Goal: Register for event/course

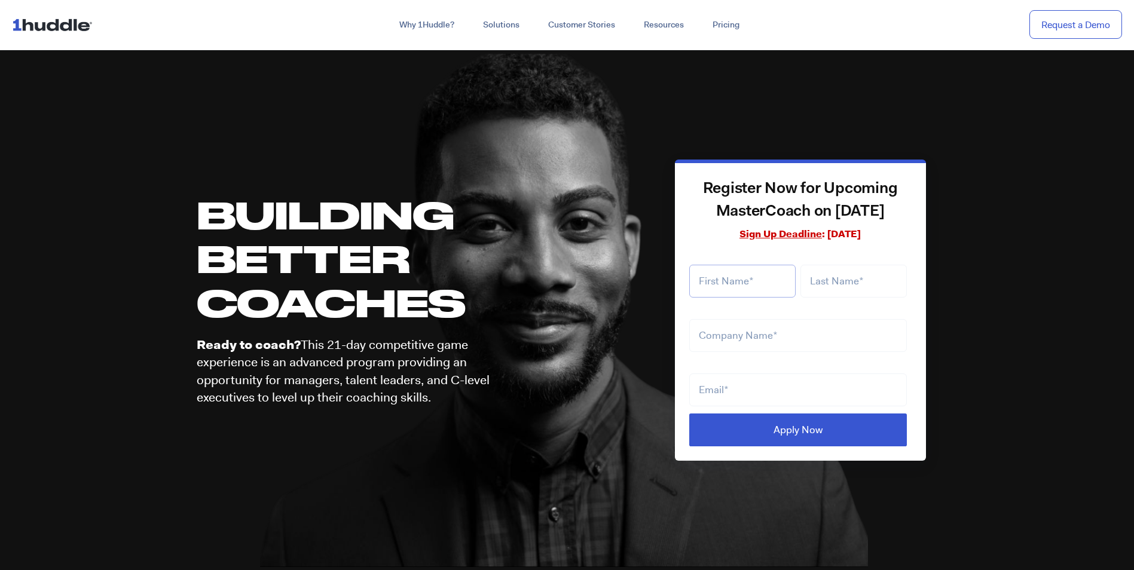
click at [765, 275] on input "text" at bounding box center [742, 281] width 106 height 33
click at [682, 245] on div "Register Now for Upcoming MasterCoach on [DATE] Sign Up Deadline : [DATE] LTLS …" at bounding box center [800, 310] width 251 height 301
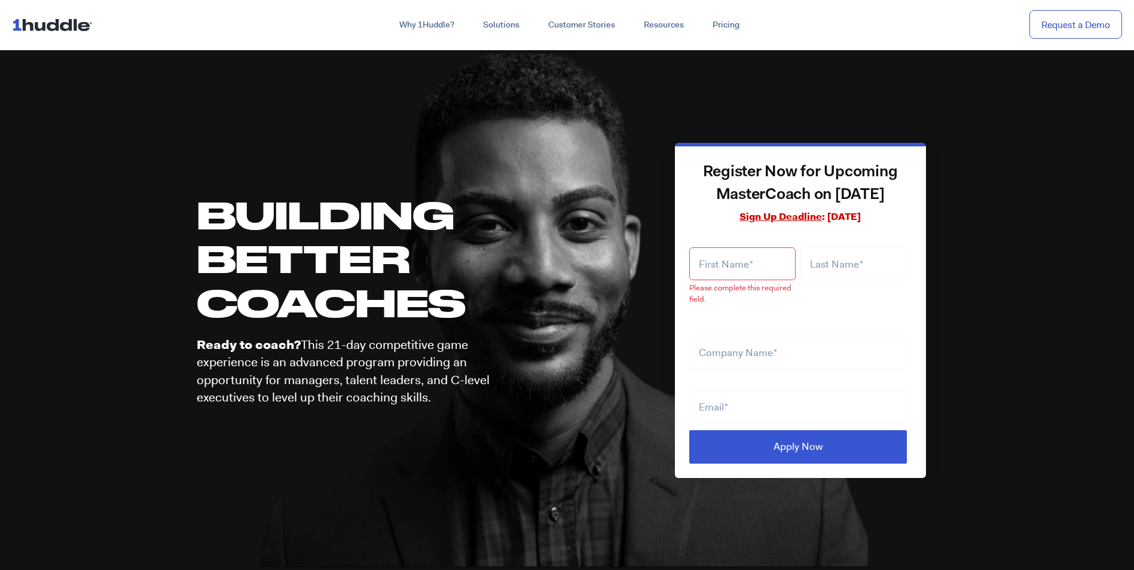
click at [713, 263] on div "Please complete this required field." at bounding box center [744, 273] width 111 height 81
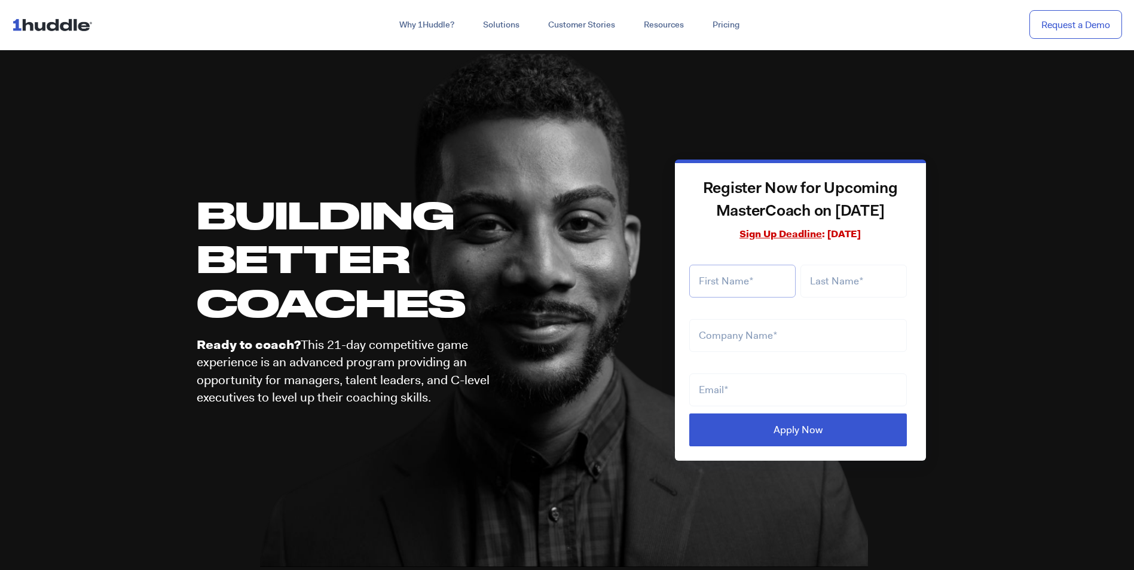
type input "[PERSON_NAME]"
type input "Ensign"
type input "samensign1@gmail.com"
click at [735, 335] on input "text" at bounding box center [798, 335] width 218 height 33
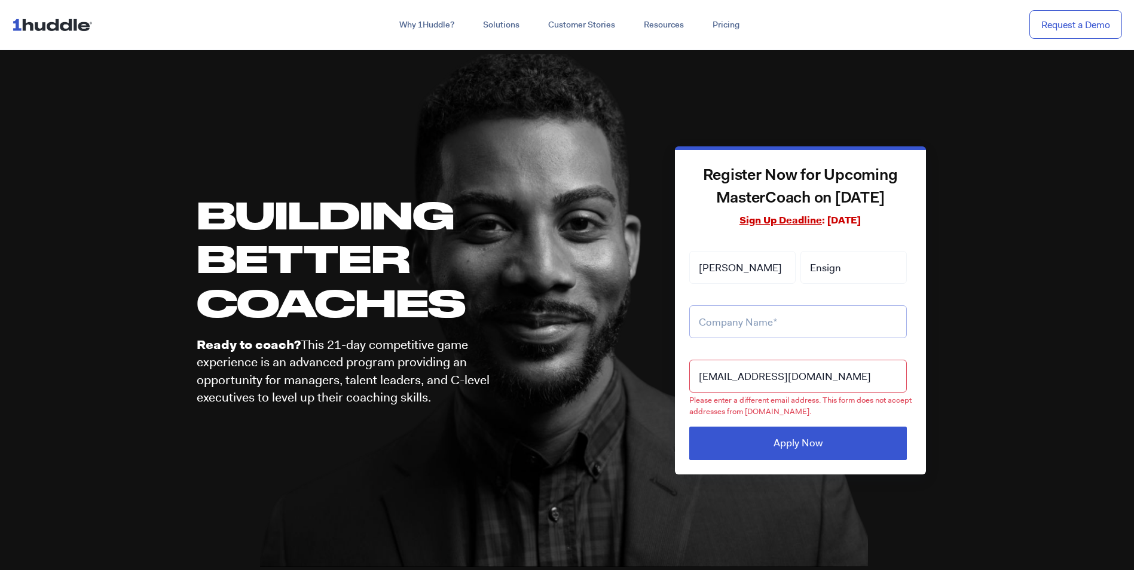
type input "Performance Foodservice"
click at [735, 367] on input "samensign1@gmail.com" at bounding box center [798, 376] width 218 height 33
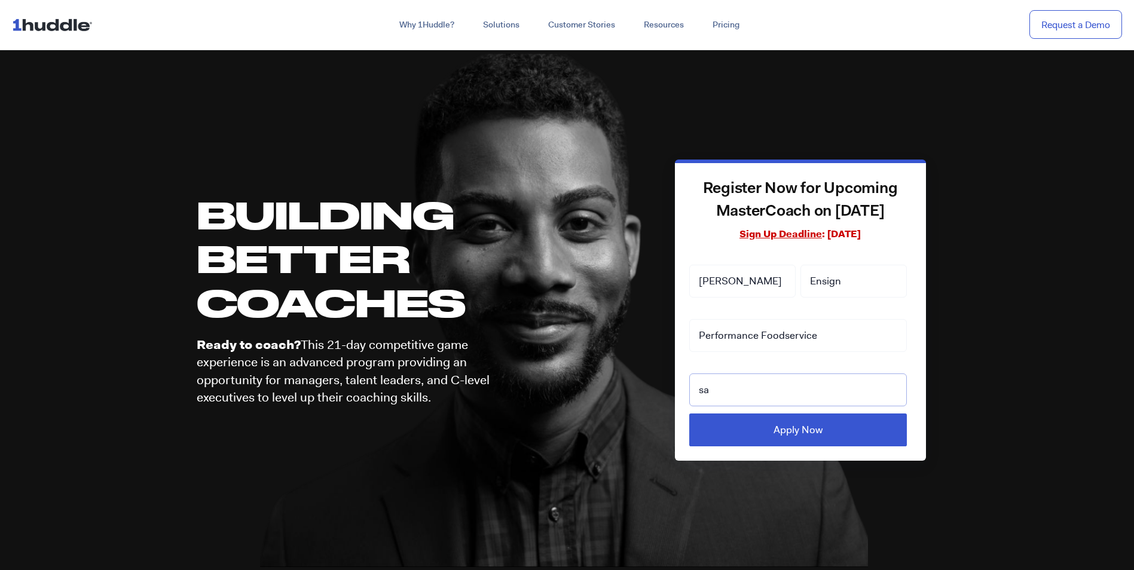
type input "sam.ensign@pfgc.com"
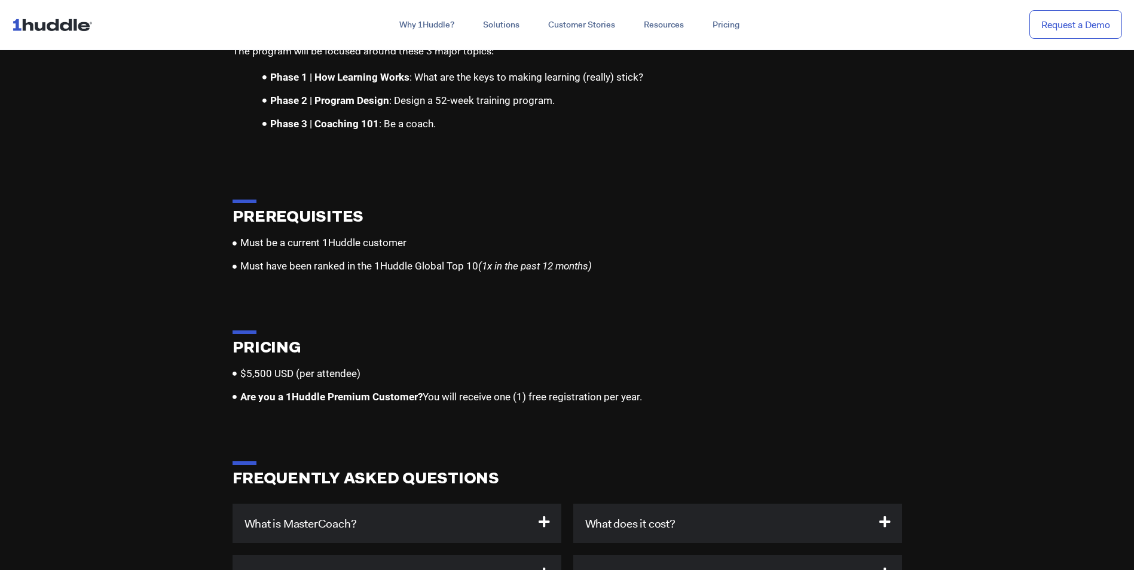
scroll to position [3289, 0]
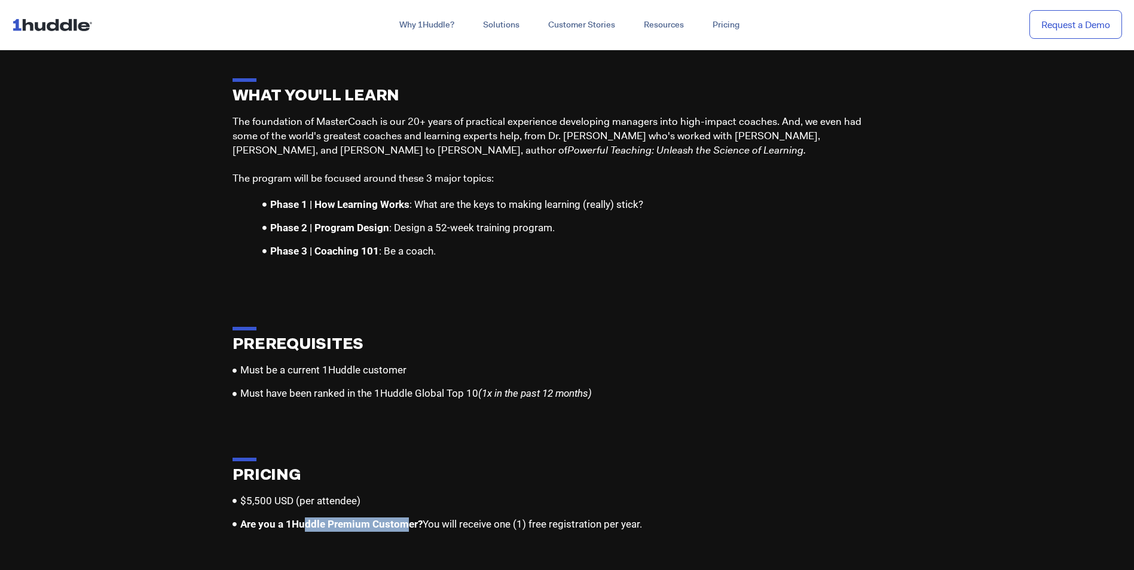
drag, startPoint x: 303, startPoint y: 511, endPoint x: 408, endPoint y: 514, distance: 105.9
click at [408, 518] on b "Are you a 1Huddle Premium Customer?" at bounding box center [331, 524] width 182 height 12
drag, startPoint x: 408, startPoint y: 514, endPoint x: 304, endPoint y: 515, distance: 104.6
click at [304, 518] on b "Are you a 1Huddle Premium Customer?" at bounding box center [331, 524] width 182 height 12
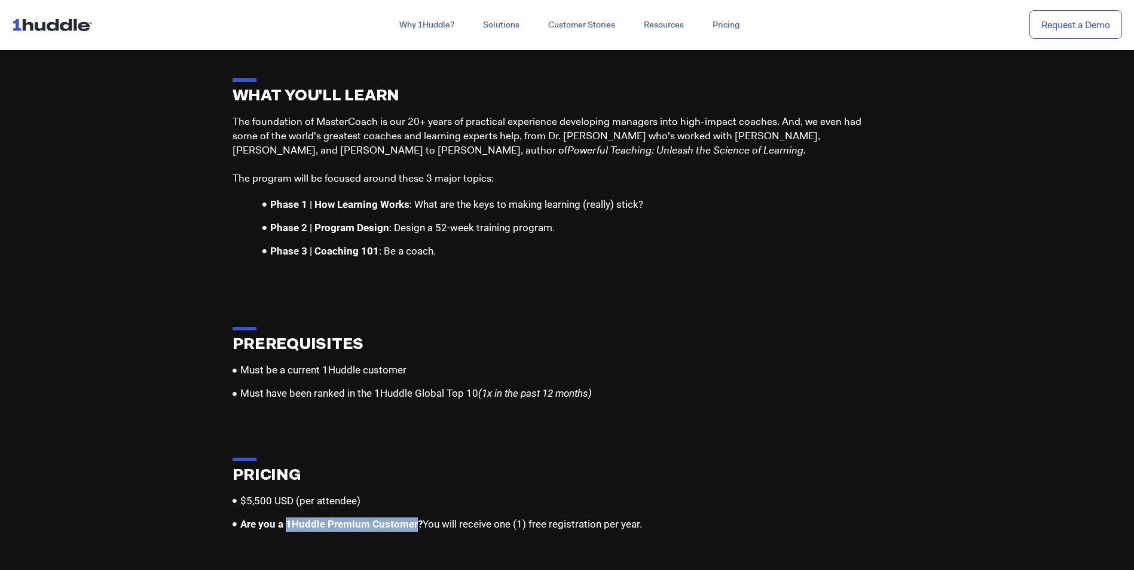
click at [304, 518] on b "Are you a 1Huddle Premium Customer?" at bounding box center [331, 524] width 182 height 12
drag, startPoint x: 304, startPoint y: 515, endPoint x: 393, endPoint y: 511, distance: 89.8
click at [393, 518] on b "Are you a 1Huddle Premium Customer?" at bounding box center [331, 524] width 182 height 12
drag, startPoint x: 393, startPoint y: 511, endPoint x: 315, endPoint y: 514, distance: 79.0
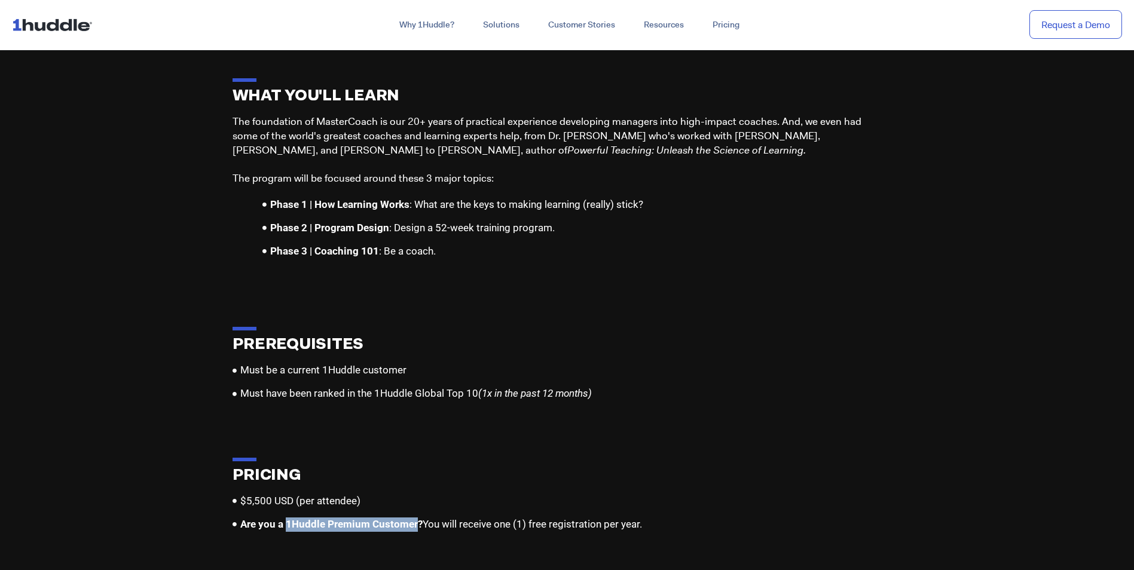
click at [315, 518] on b "Are you a 1Huddle Premium Customer?" at bounding box center [331, 524] width 182 height 12
drag, startPoint x: 315, startPoint y: 514, endPoint x: 301, endPoint y: 514, distance: 13.2
click at [301, 518] on b "Are you a 1Huddle Premium Customer?" at bounding box center [331, 524] width 182 height 12
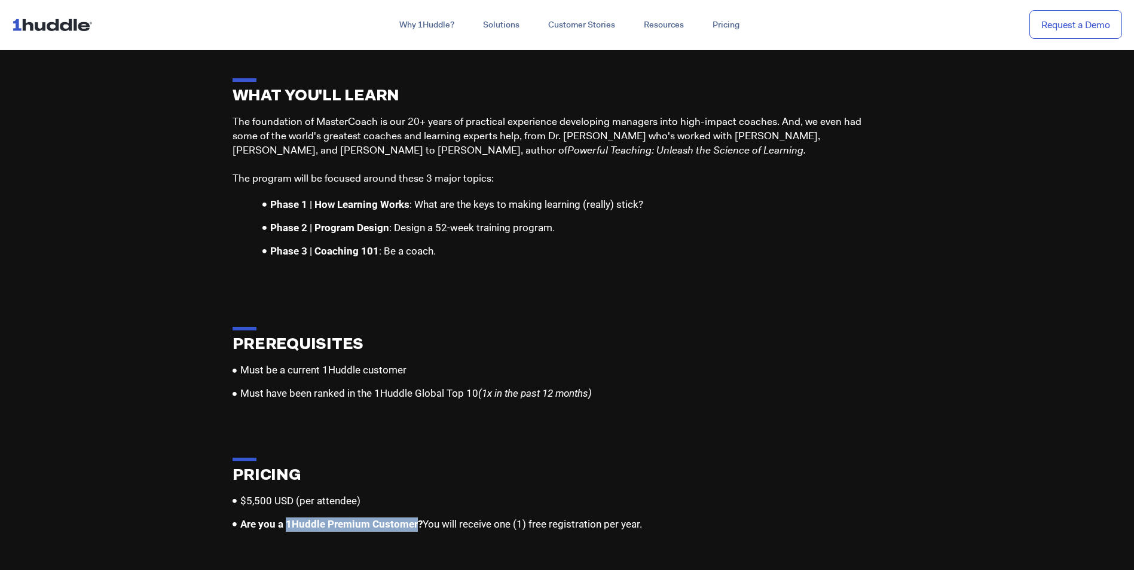
drag, startPoint x: 301, startPoint y: 514, endPoint x: 396, endPoint y: 515, distance: 95.1
click at [396, 518] on b "Are you a 1Huddle Premium Customer?" at bounding box center [331, 524] width 182 height 12
click at [310, 518] on b "Are you a 1Huddle Premium Customer?" at bounding box center [331, 524] width 182 height 12
drag, startPoint x: 310, startPoint y: 509, endPoint x: 409, endPoint y: 507, distance: 98.7
click at [409, 518] on b "Are you a 1Huddle Premium Customer?" at bounding box center [331, 524] width 182 height 12
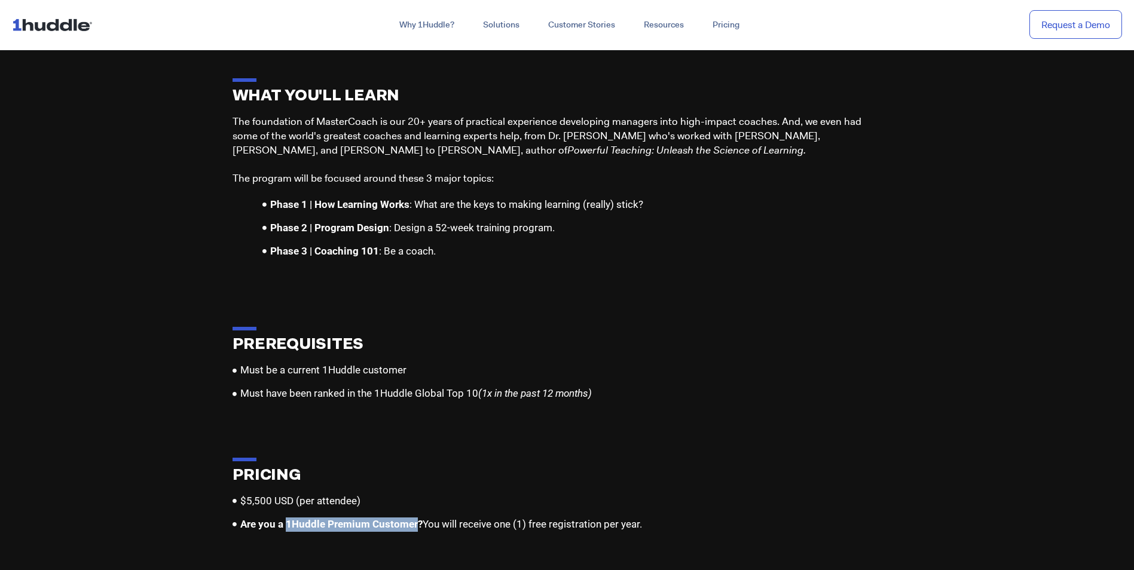
drag, startPoint x: 409, startPoint y: 507, endPoint x: 398, endPoint y: 512, distance: 12.3
click at [398, 518] on b "Are you a 1Huddle Premium Customer?" at bounding box center [331, 524] width 182 height 12
drag, startPoint x: 398, startPoint y: 512, endPoint x: 291, endPoint y: 511, distance: 106.4
click at [291, 518] on b "Are you a 1Huddle Premium Customer?" at bounding box center [331, 524] width 182 height 12
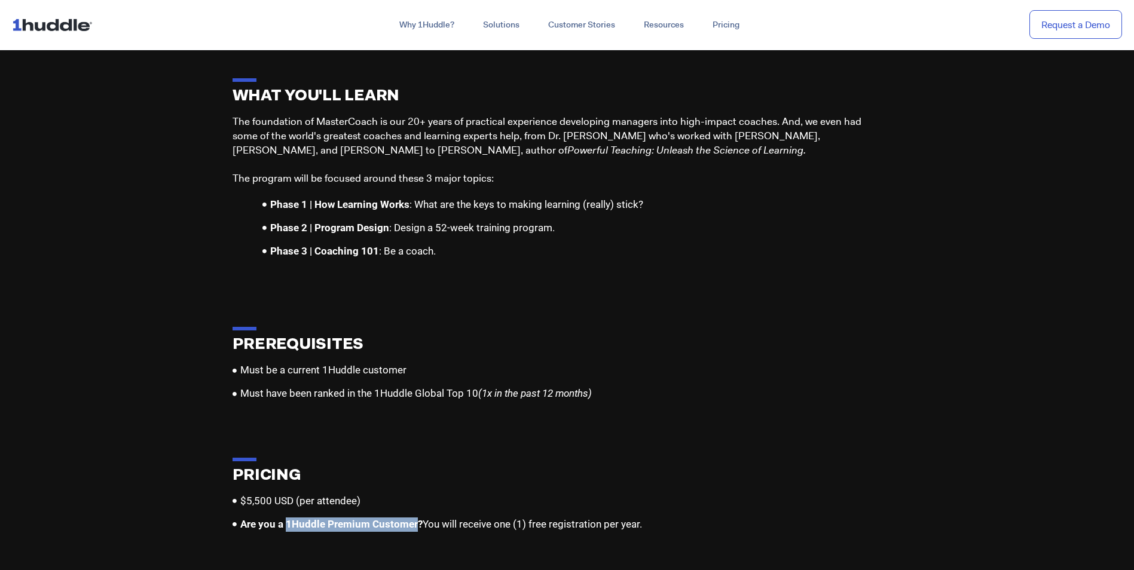
drag, startPoint x: 291, startPoint y: 511, endPoint x: 395, endPoint y: 516, distance: 104.2
click at [395, 518] on b "Are you a 1Huddle Premium Customer?" at bounding box center [331, 524] width 182 height 12
drag, startPoint x: 395, startPoint y: 516, endPoint x: 296, endPoint y: 515, distance: 99.3
click at [296, 518] on b "Are you a 1Huddle Premium Customer?" at bounding box center [331, 524] width 182 height 12
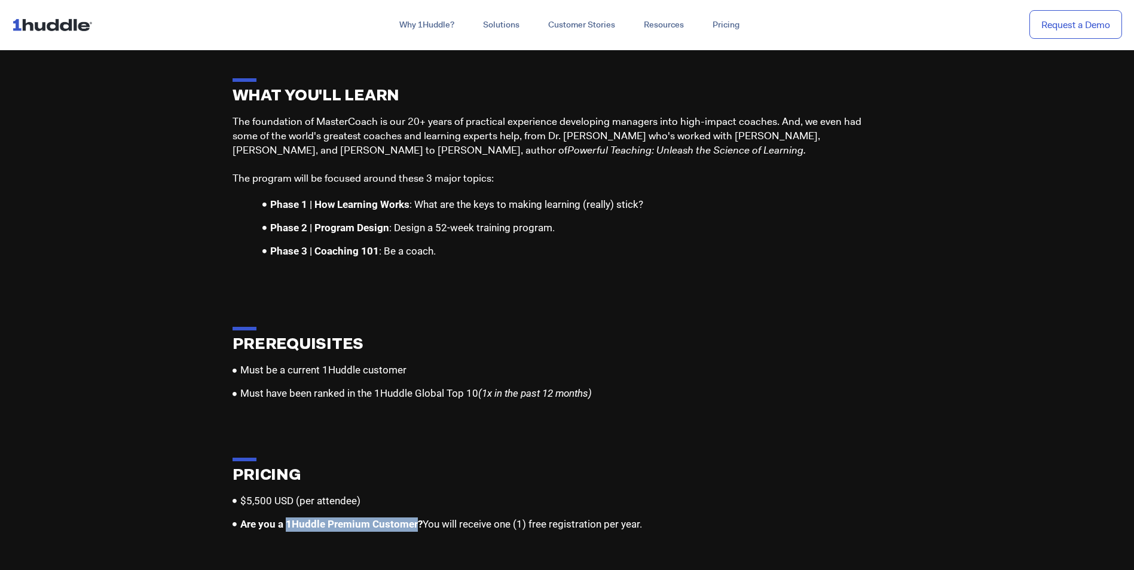
click at [296, 518] on b "Are you a 1Huddle Premium Customer?" at bounding box center [331, 524] width 182 height 12
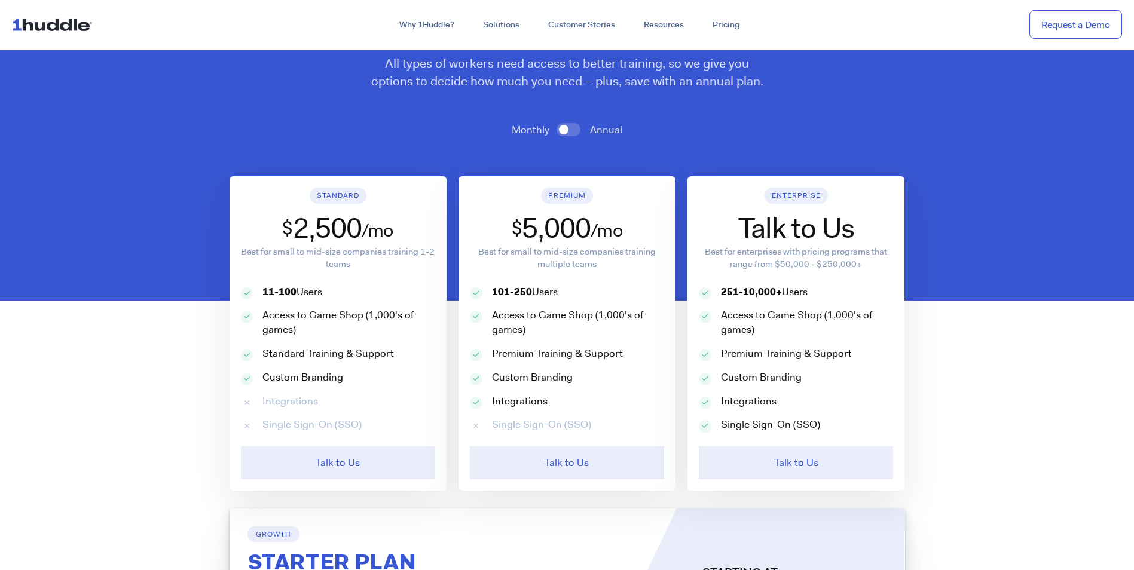
scroll to position [598, 0]
